Goal: Task Accomplishment & Management: Manage account settings

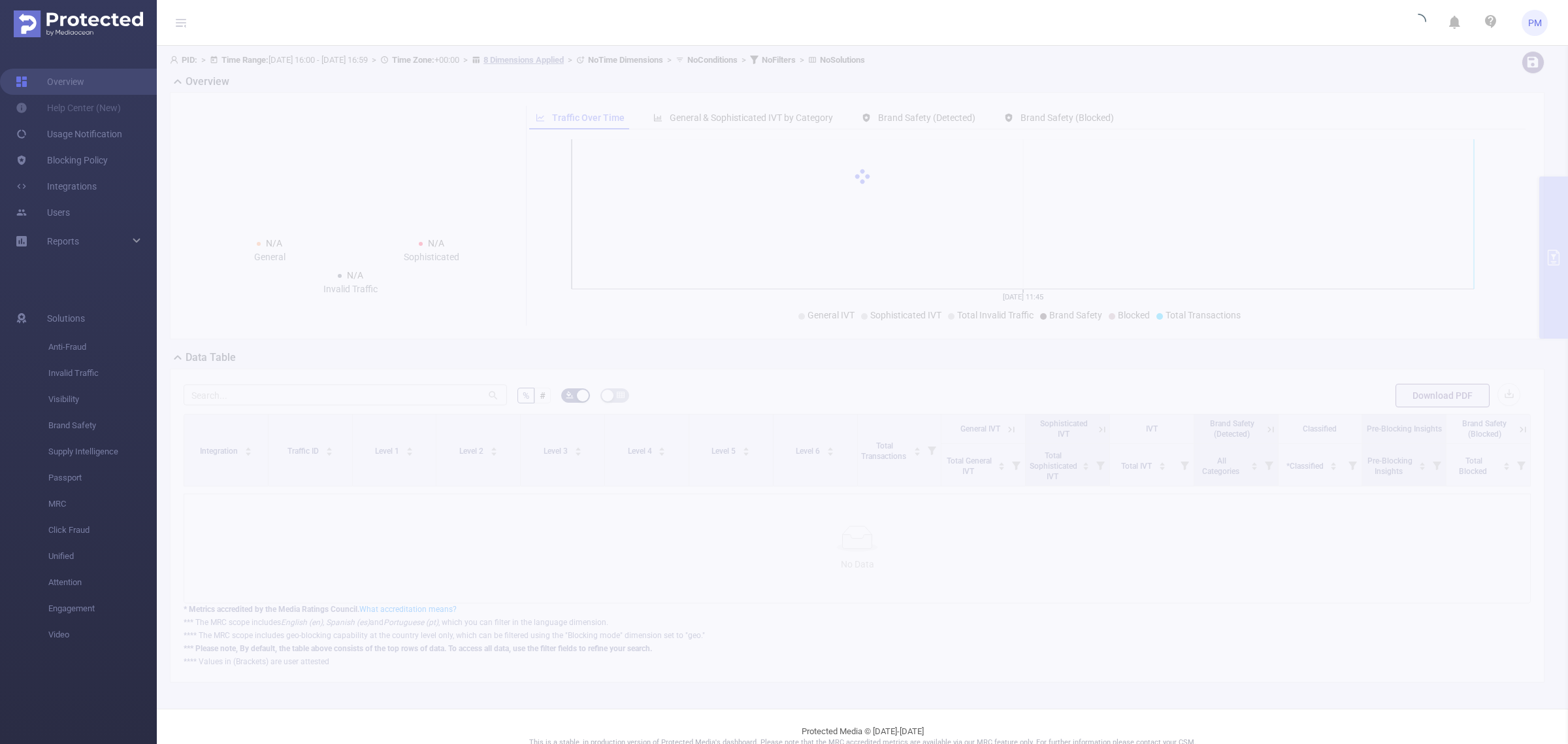
click at [1344, 20] on header "PM" at bounding box center [784, 23] width 1568 height 46
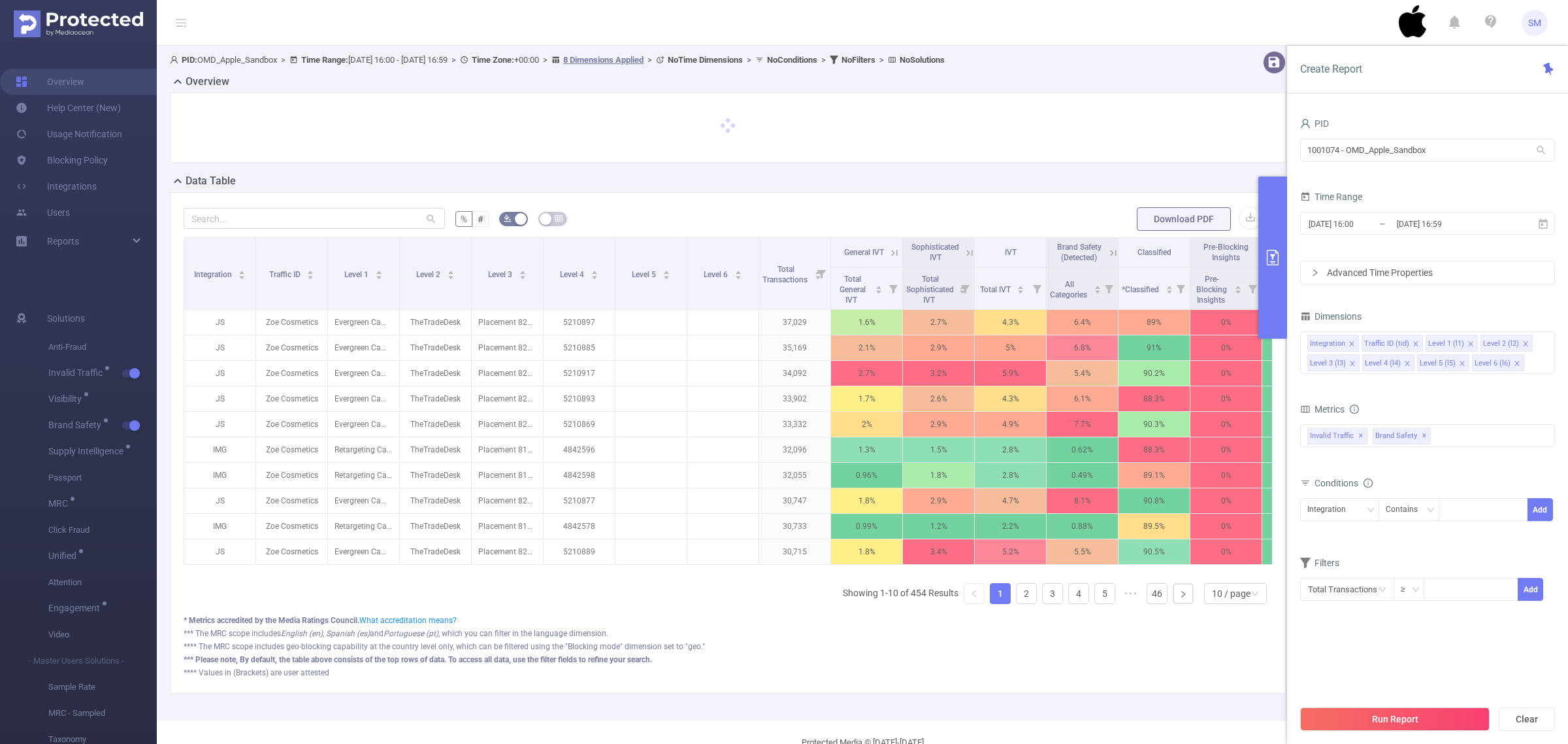
drag, startPoint x: 1392, startPoint y: 1, endPoint x: 1113, endPoint y: 32, distance: 280.7
click at [1113, 32] on header "SM" at bounding box center [784, 23] width 1568 height 46
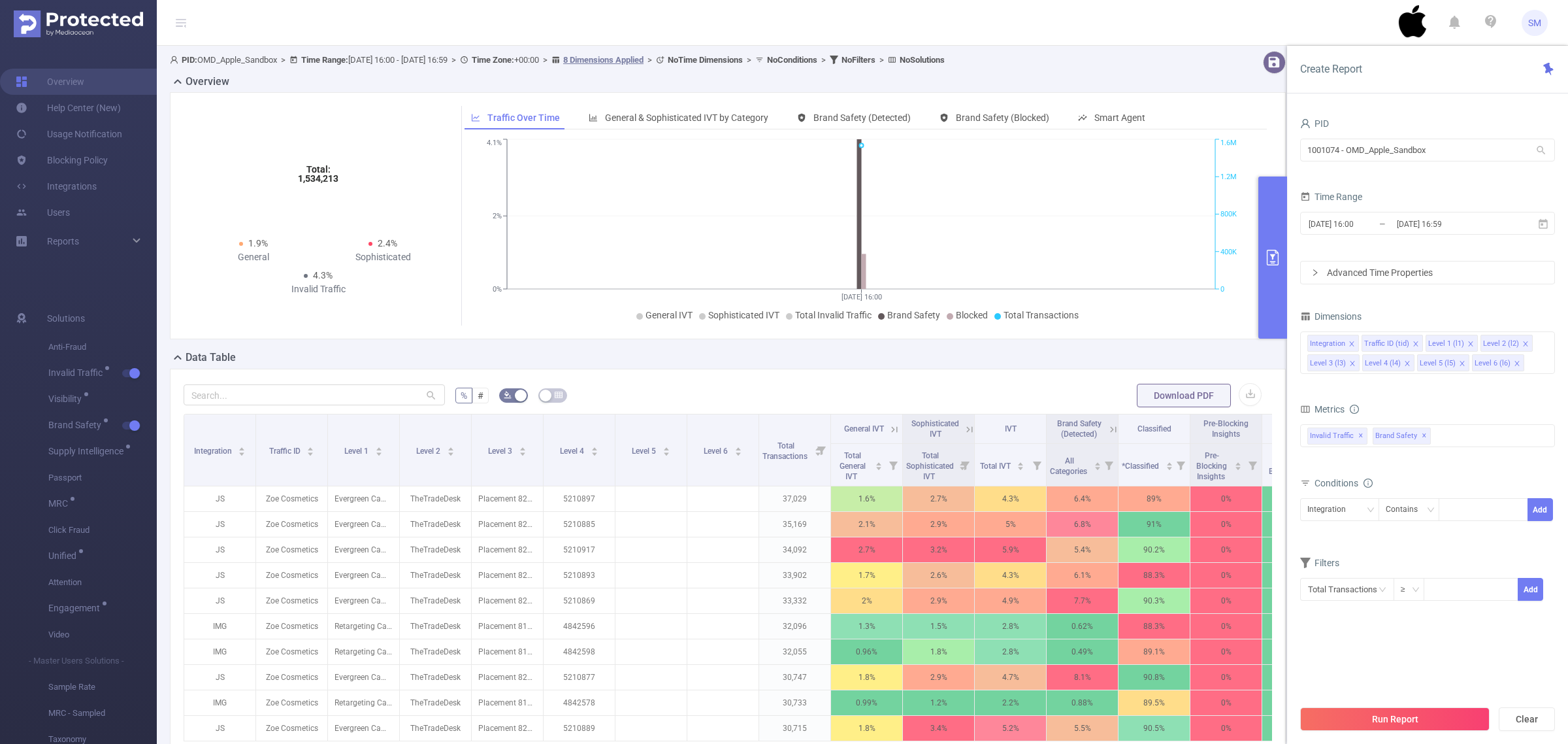
click at [1532, 24] on span "SM" at bounding box center [1535, 22] width 13 height 26
click at [1478, 95] on link "Logout" at bounding box center [1477, 104] width 144 height 18
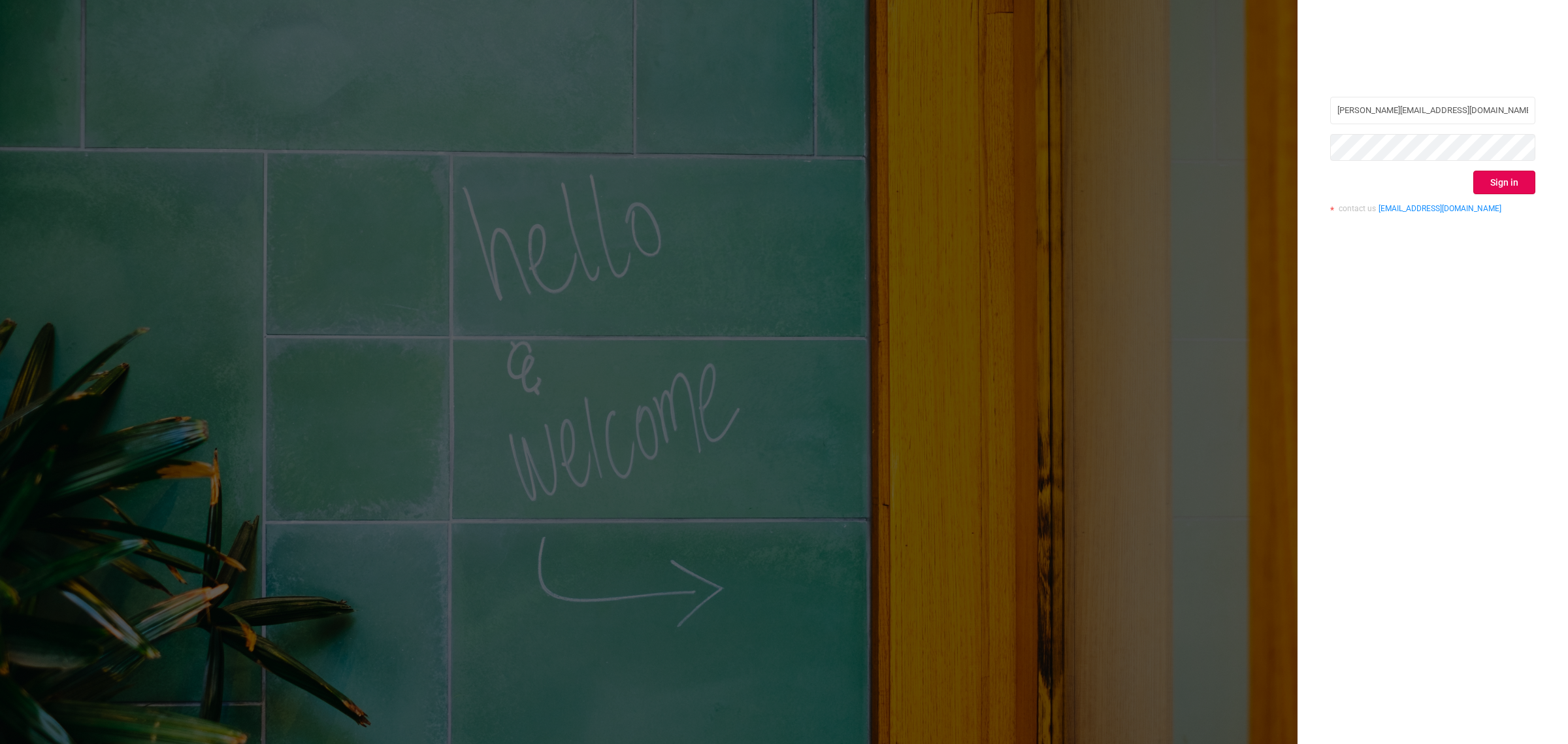
click at [1423, 282] on div "[PERSON_NAME][EMAIL_ADDRESS][DOMAIN_NAME] Sign in contact us [EMAIL_ADDRESS][DO…" at bounding box center [1432, 372] width 271 height 744
